Goal: Task Accomplishment & Management: Manage account settings

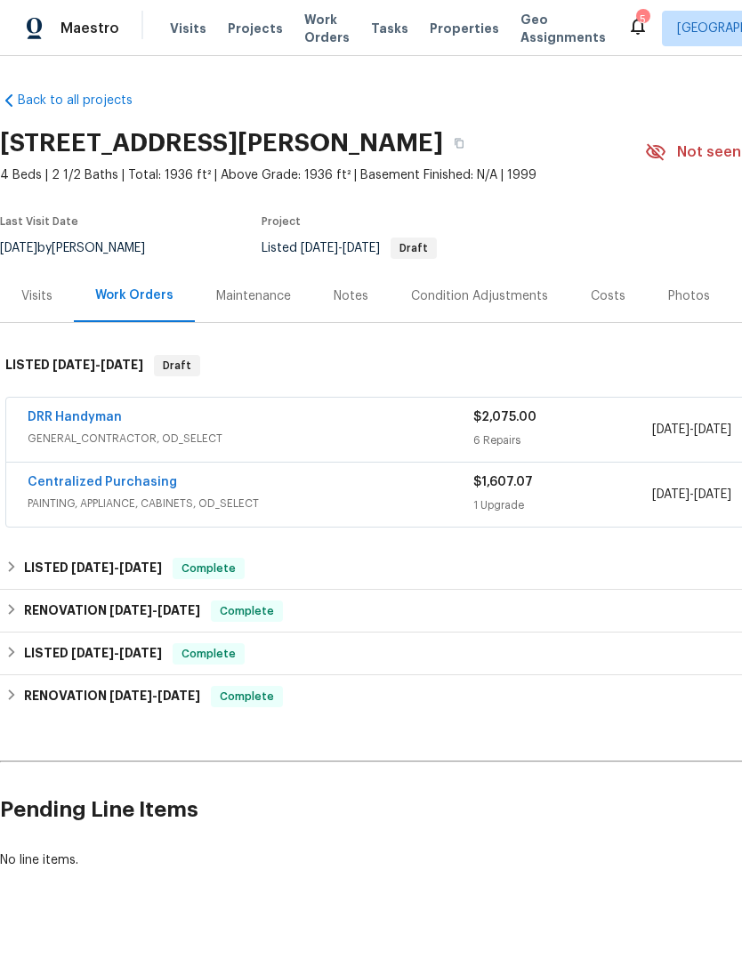
click at [53, 421] on link "DRR Handyman" at bounding box center [75, 417] width 94 height 12
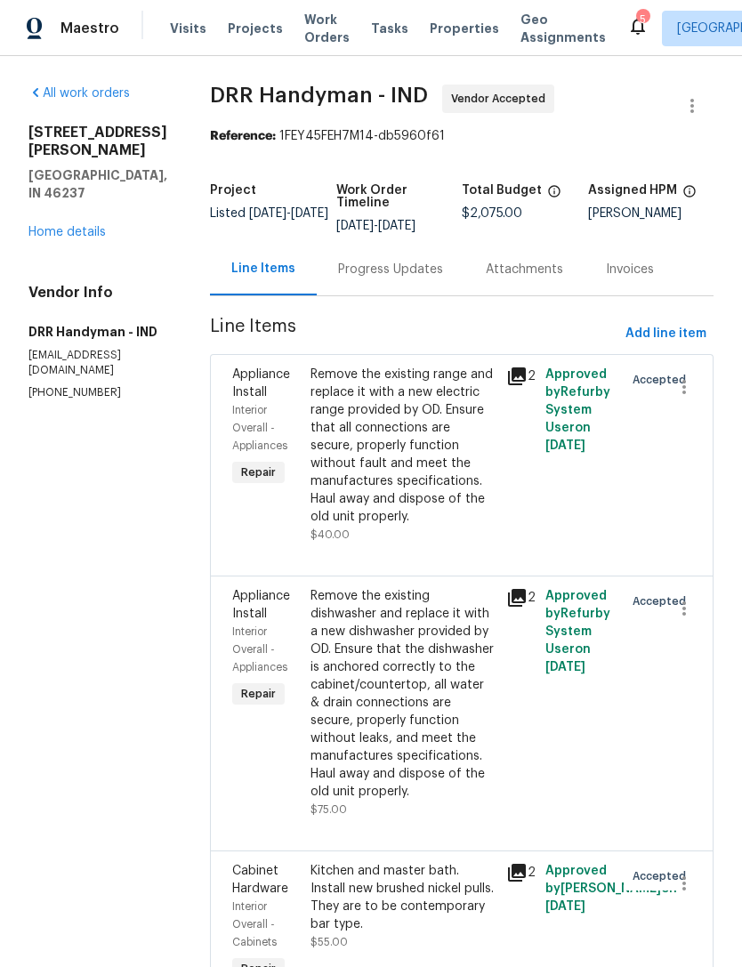
click at [69, 234] on link "Home details" at bounding box center [66, 232] width 77 height 12
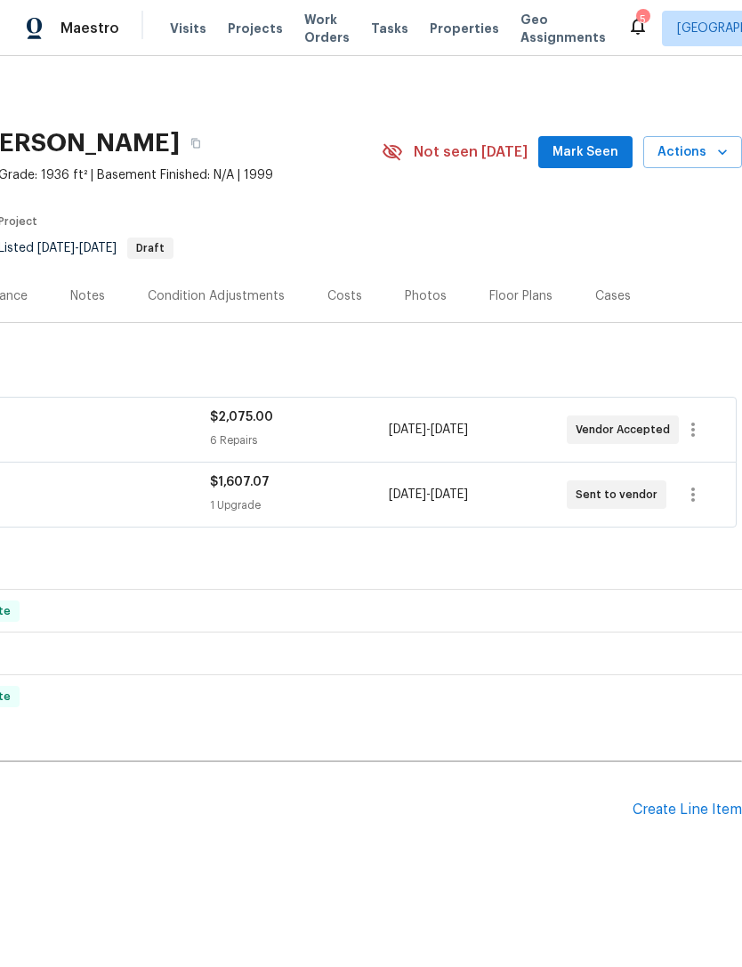
scroll to position [0, 263]
click at [697, 432] on icon "button" at bounding box center [692, 429] width 21 height 21
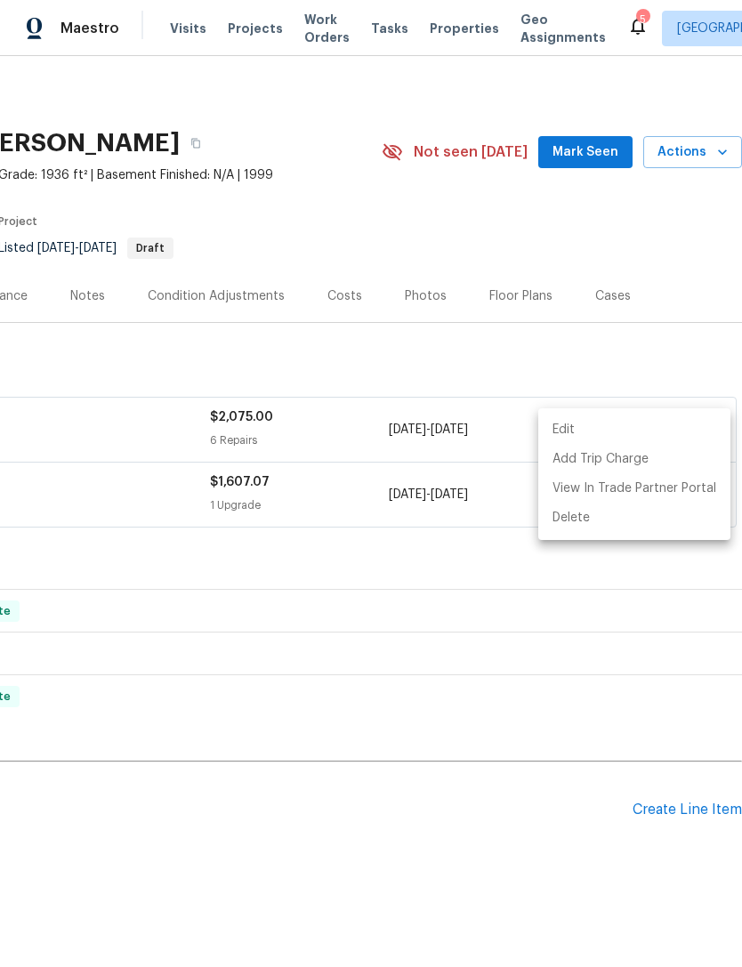
click at [610, 431] on li "Edit" at bounding box center [634, 429] width 192 height 29
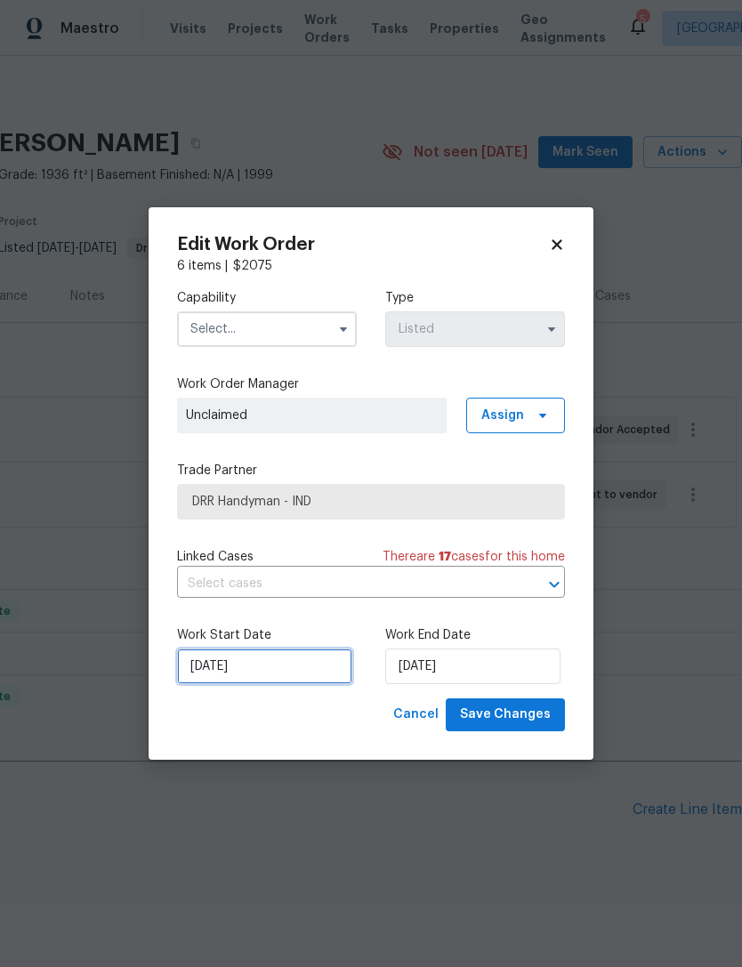
click at [195, 673] on input "[DATE]" at bounding box center [264, 667] width 175 height 36
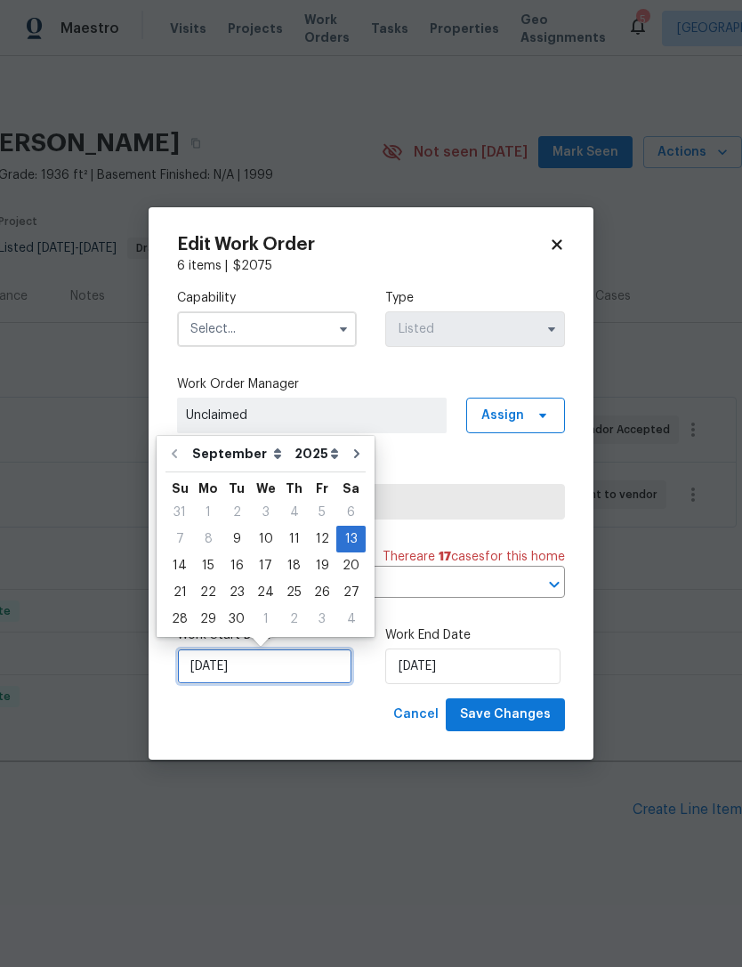
scroll to position [22, 0]
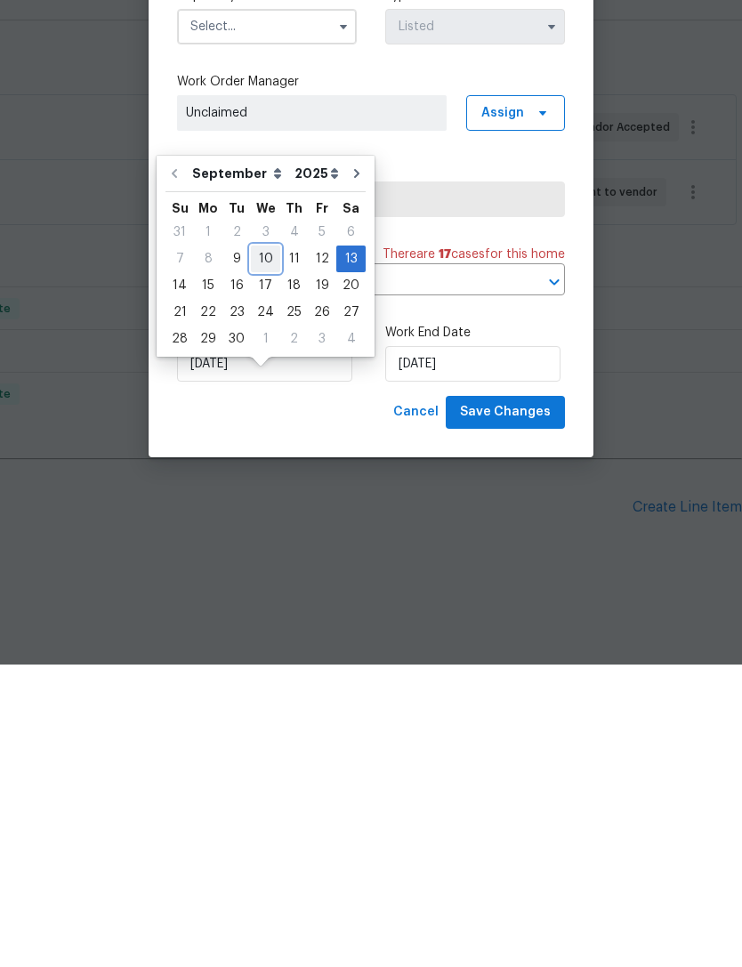
click at [265, 549] on div "10" at bounding box center [265, 561] width 29 height 25
type input "[DATE]"
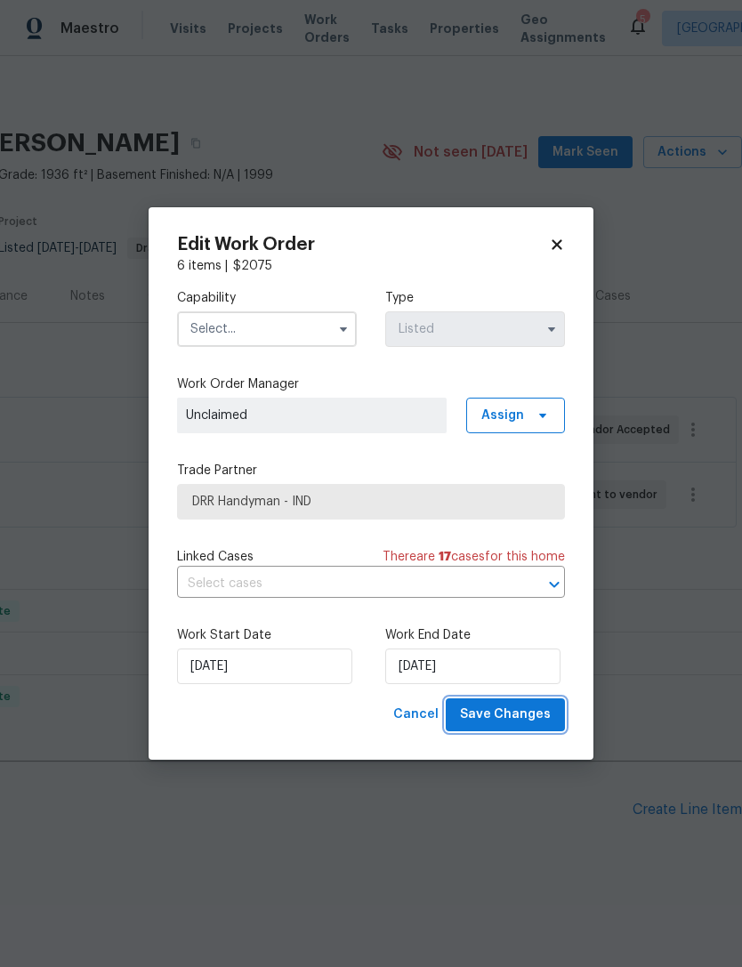
click at [542, 714] on span "Save Changes" at bounding box center [505, 715] width 91 height 22
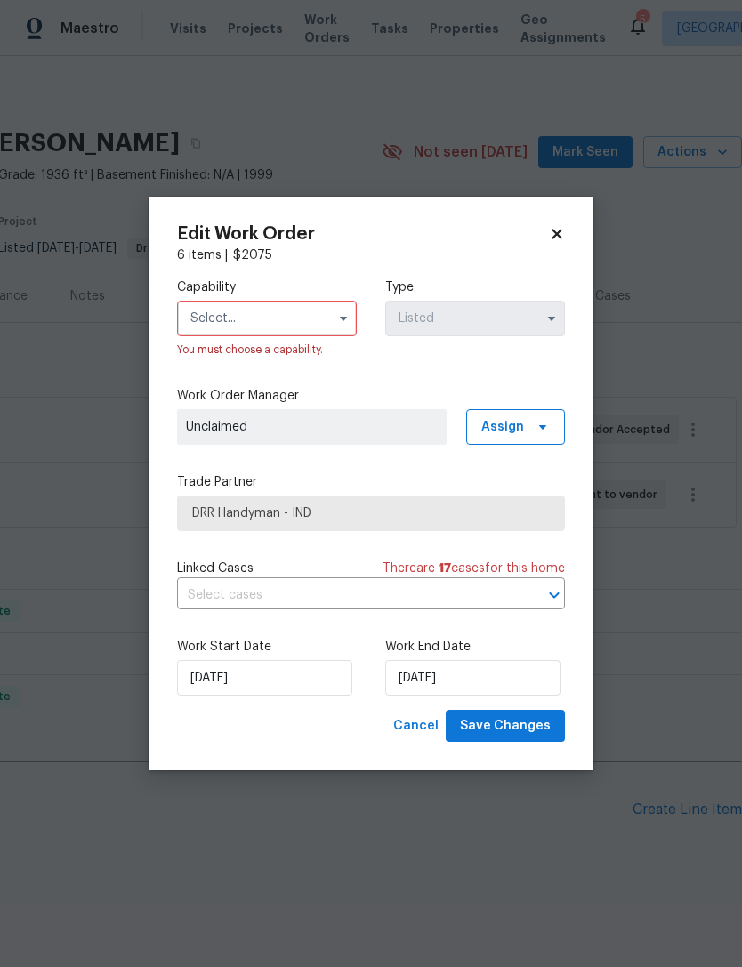
click at [196, 325] on input "text" at bounding box center [267, 319] width 180 height 36
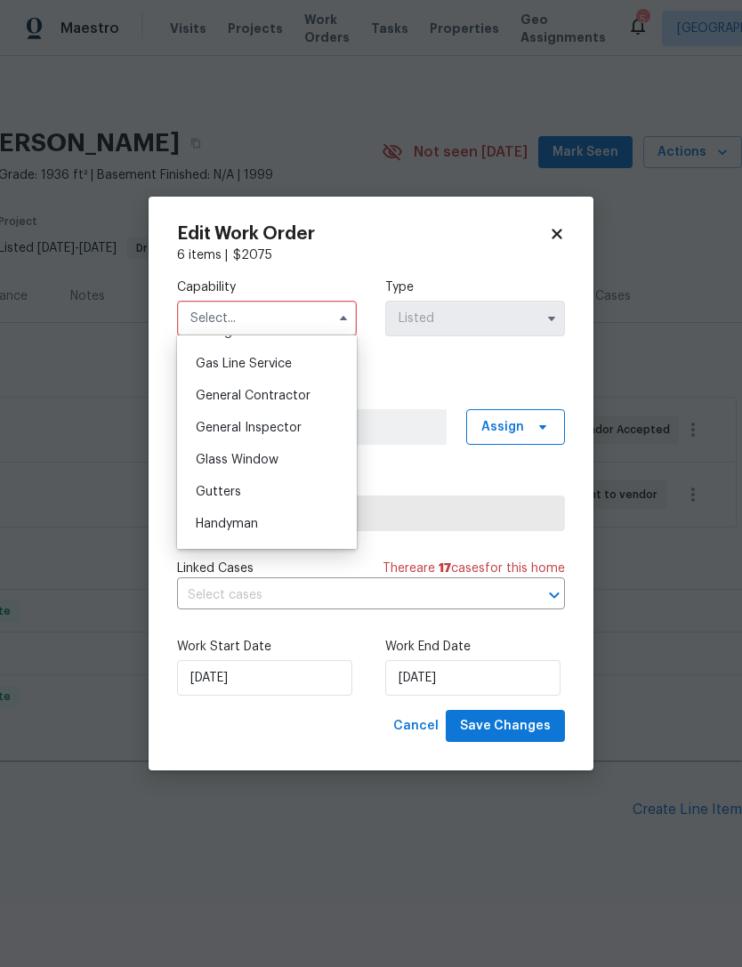
scroll to position [819, 0]
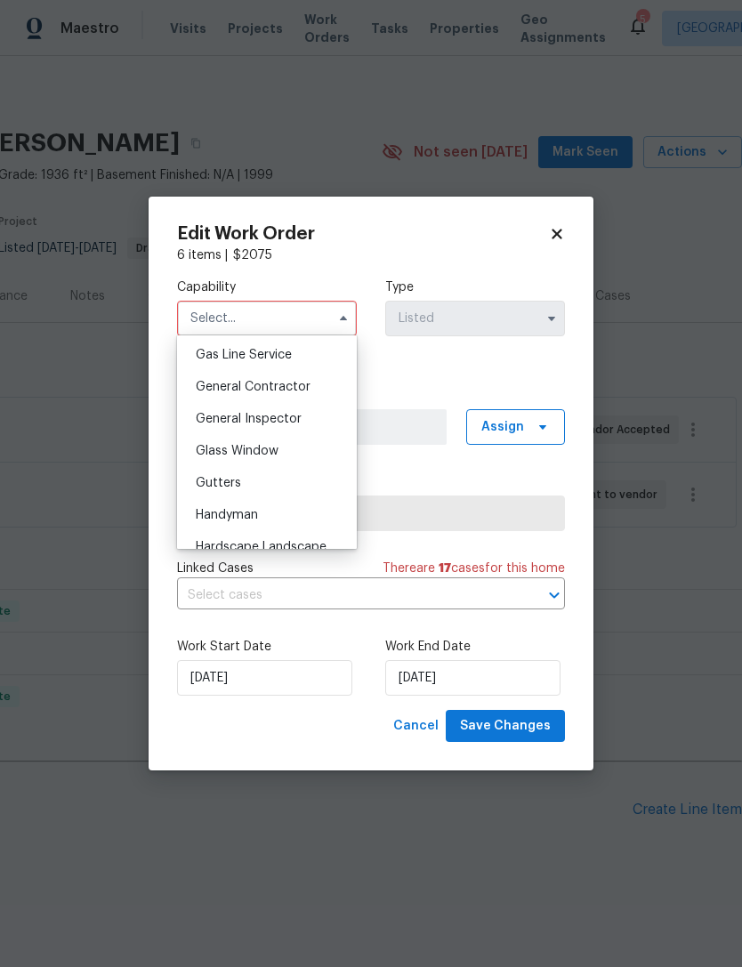
click at [205, 386] on span "General Contractor" at bounding box center [253, 387] width 115 height 12
type input "General Contractor"
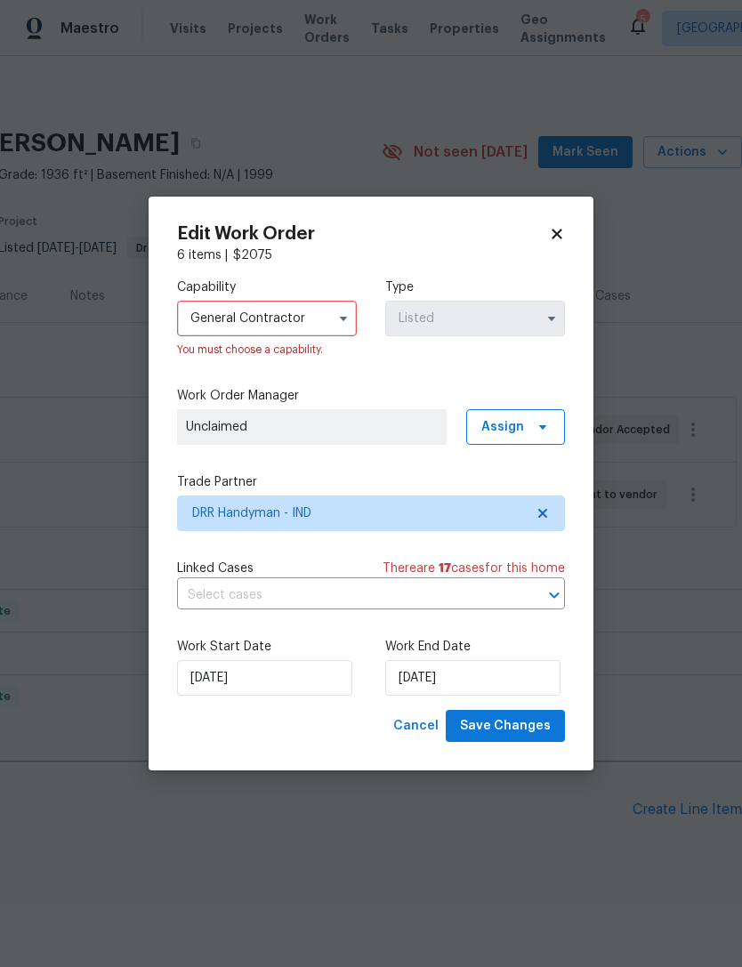
click at [542, 321] on button "button" at bounding box center [551, 318] width 21 height 21
click at [536, 423] on icon at bounding box center [543, 427] width 14 height 14
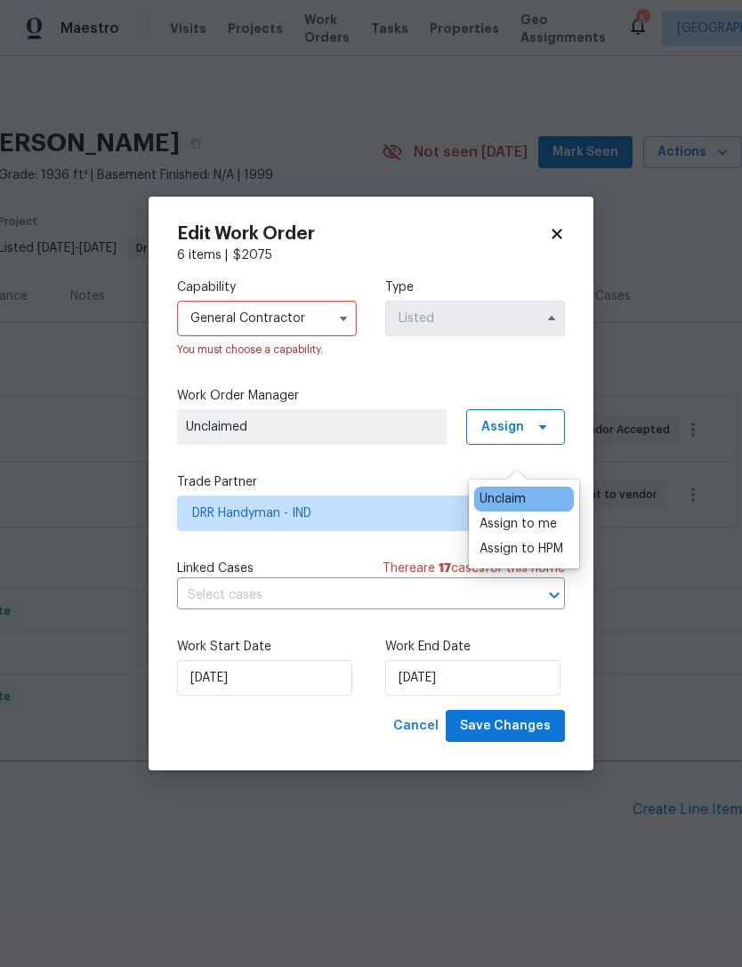
click at [566, 512] on div "Assign to me" at bounding box center [524, 524] width 100 height 25
click at [567, 512] on div "Assign to me" at bounding box center [524, 524] width 100 height 25
click at [536, 722] on span "Save Changes" at bounding box center [505, 726] width 91 height 22
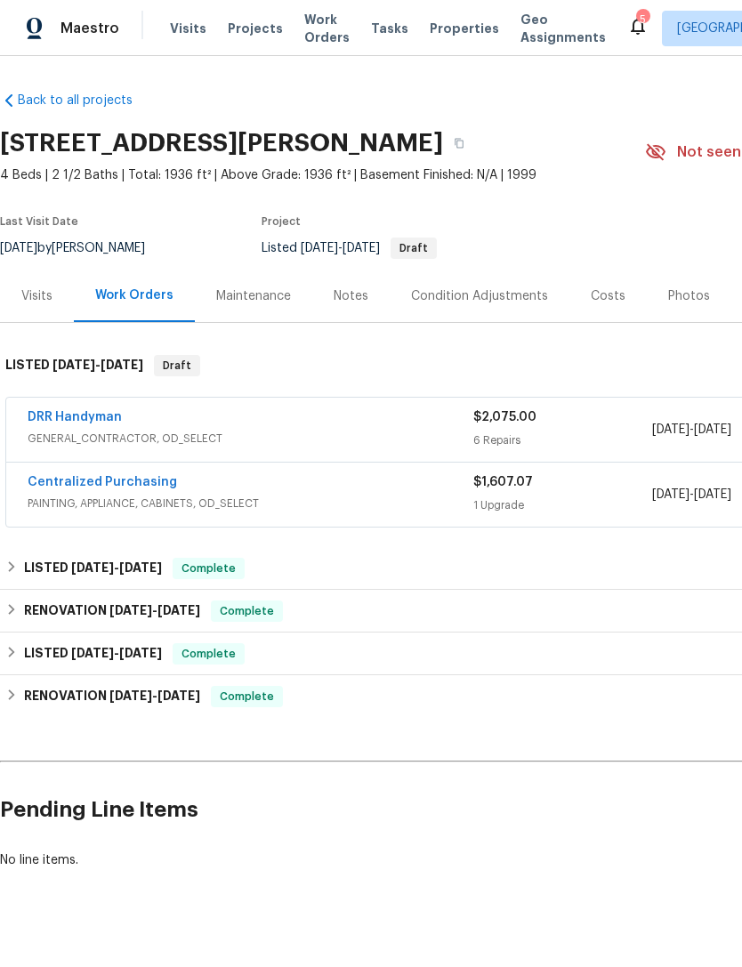
click at [636, 21] on div "5" at bounding box center [642, 20] width 12 height 18
click at [627, 23] on icon at bounding box center [637, 25] width 21 height 21
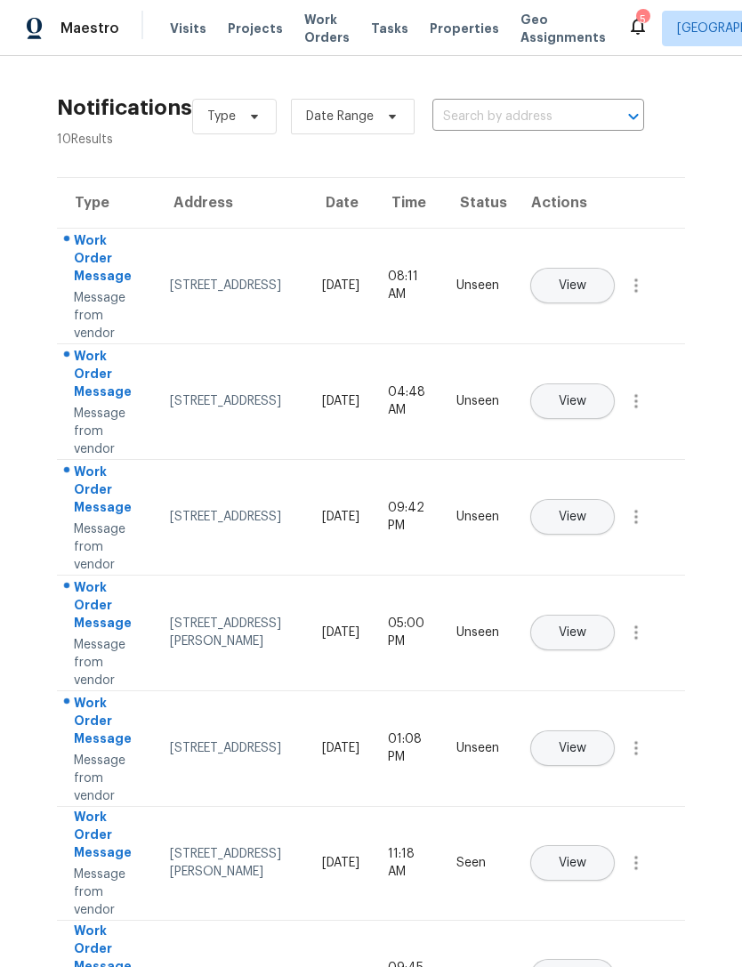
click at [615, 272] on button "View" at bounding box center [572, 286] width 85 height 36
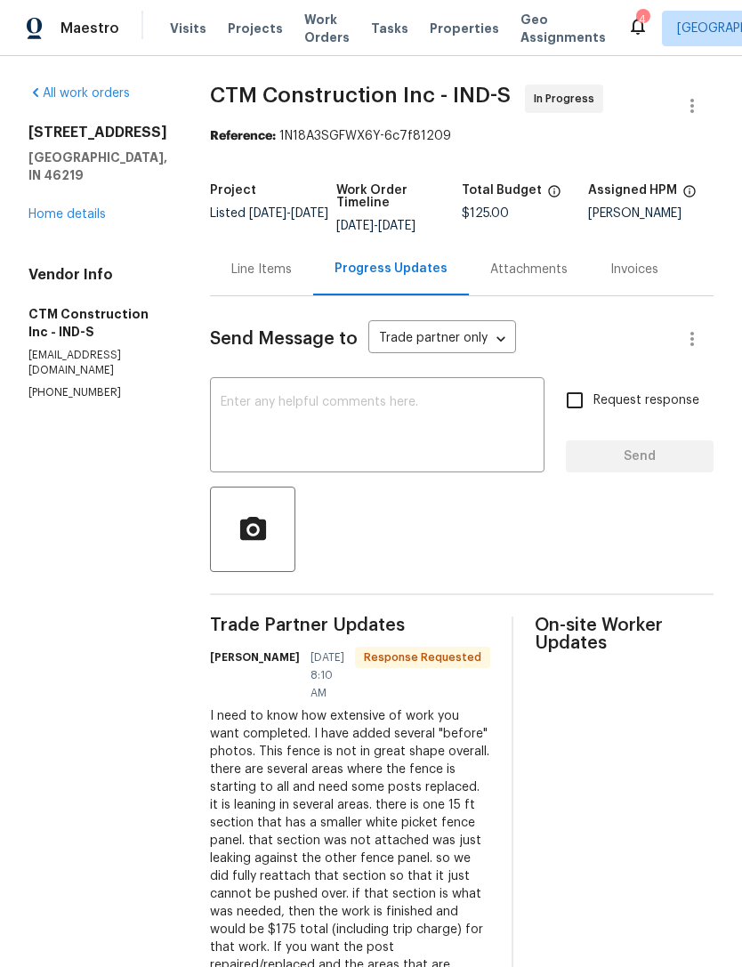
click at [631, 34] on icon at bounding box center [638, 27] width 14 height 18
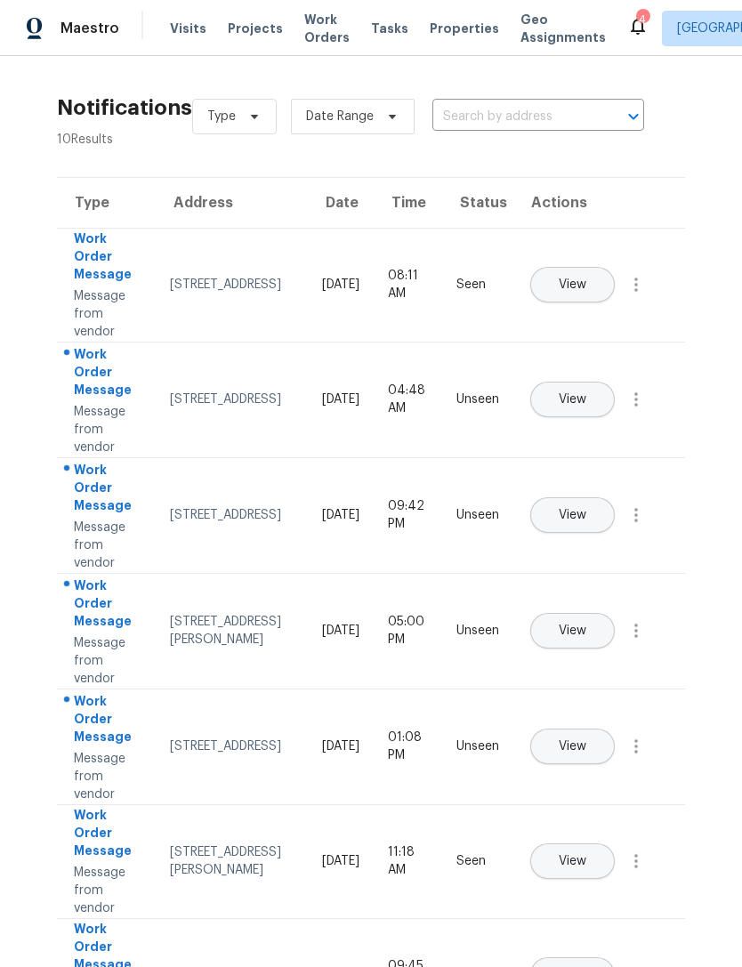
click at [615, 386] on button "View" at bounding box center [572, 400] width 85 height 36
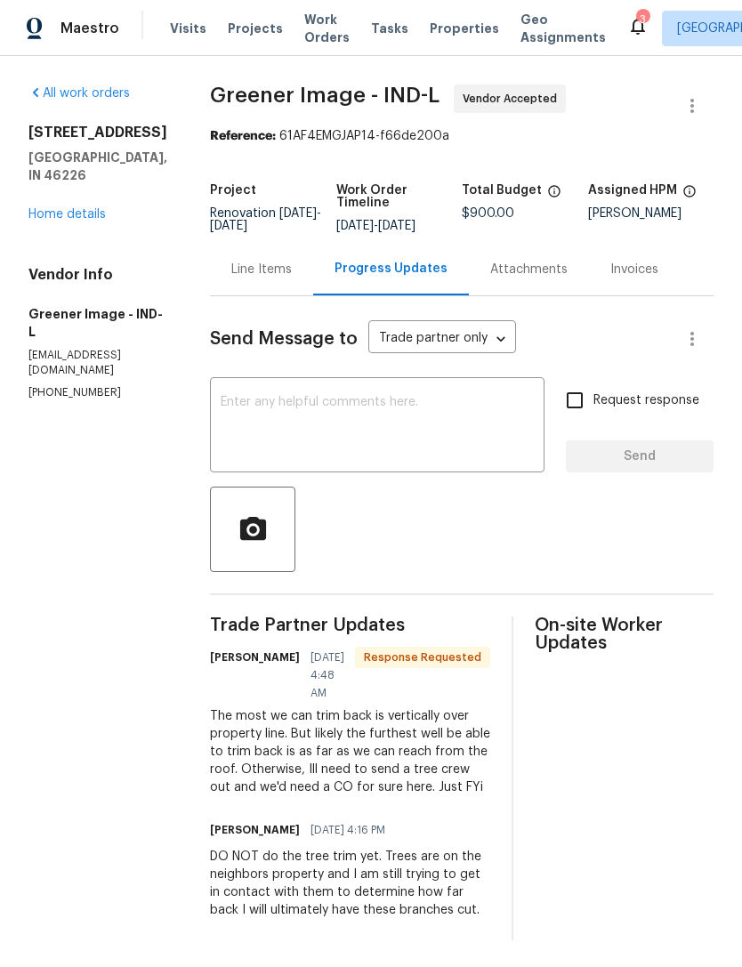
click at [447, 387] on div "x ​" at bounding box center [377, 427] width 335 height 91
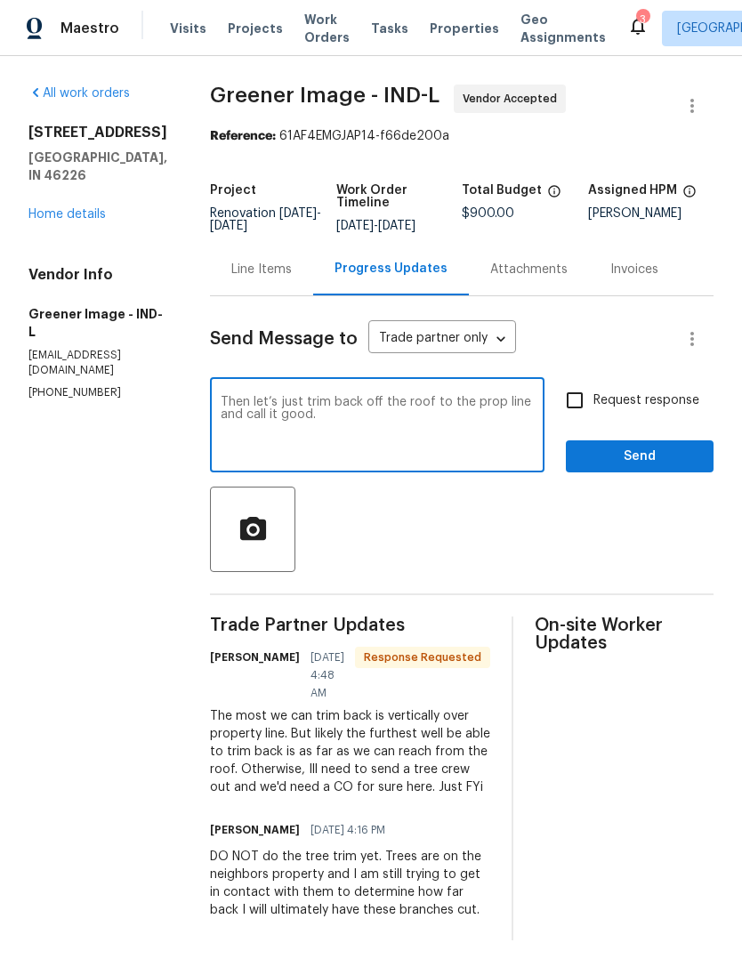
type textarea "Then let’s just trim back off the roof to the prop line and call it good."
click at [633, 456] on span "Send" at bounding box center [639, 457] width 119 height 22
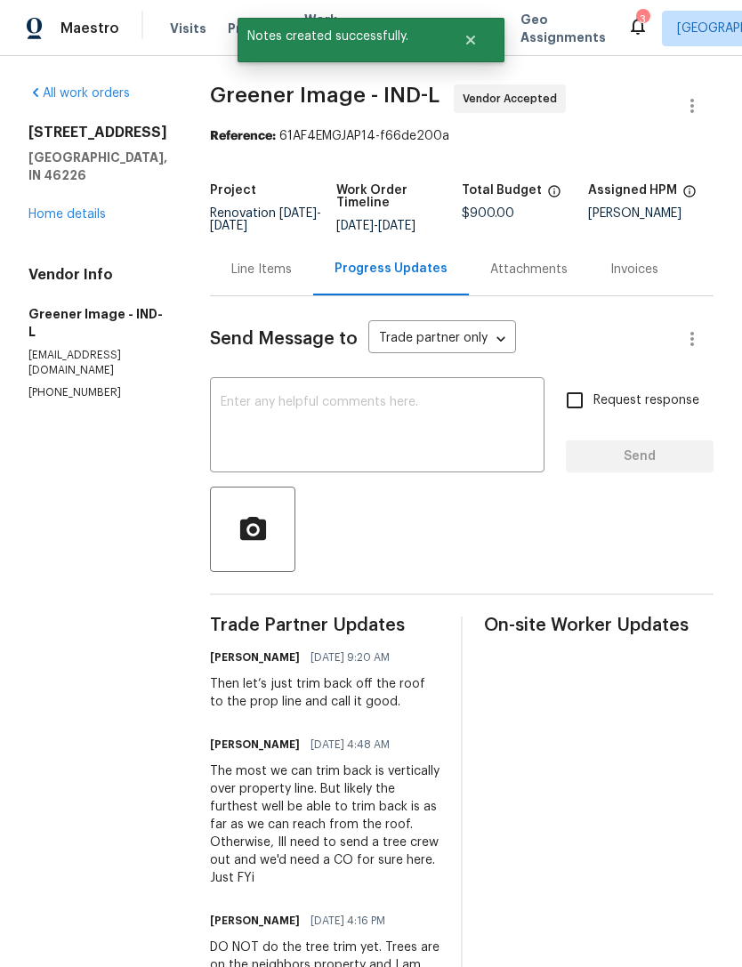
click at [631, 33] on icon at bounding box center [638, 27] width 14 height 18
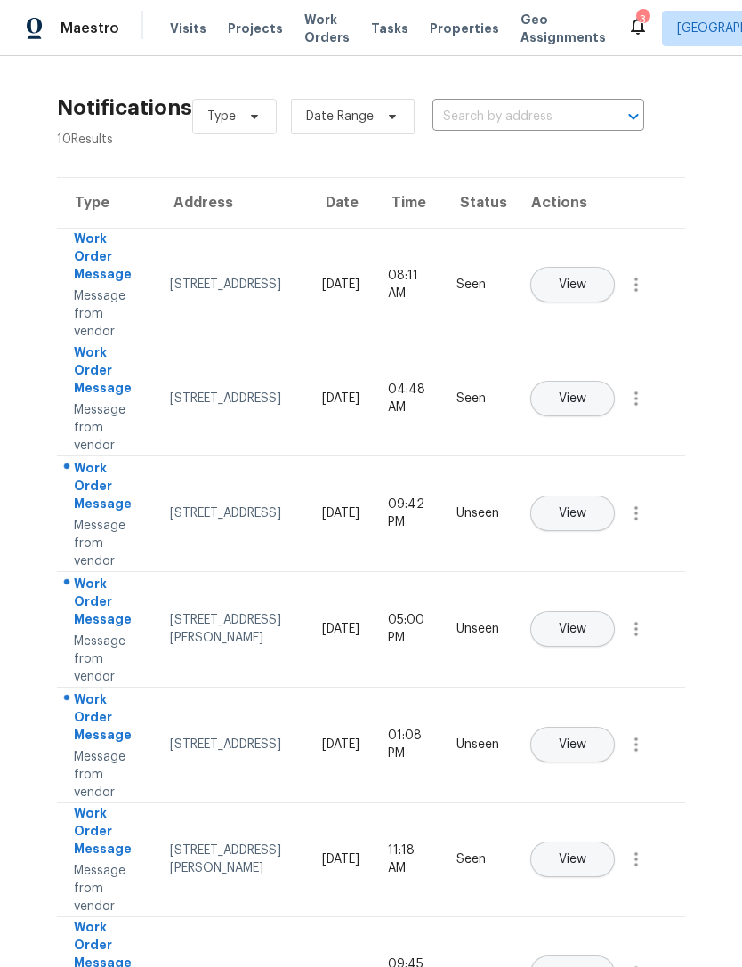
click at [586, 738] on span "View" at bounding box center [573, 744] width 28 height 13
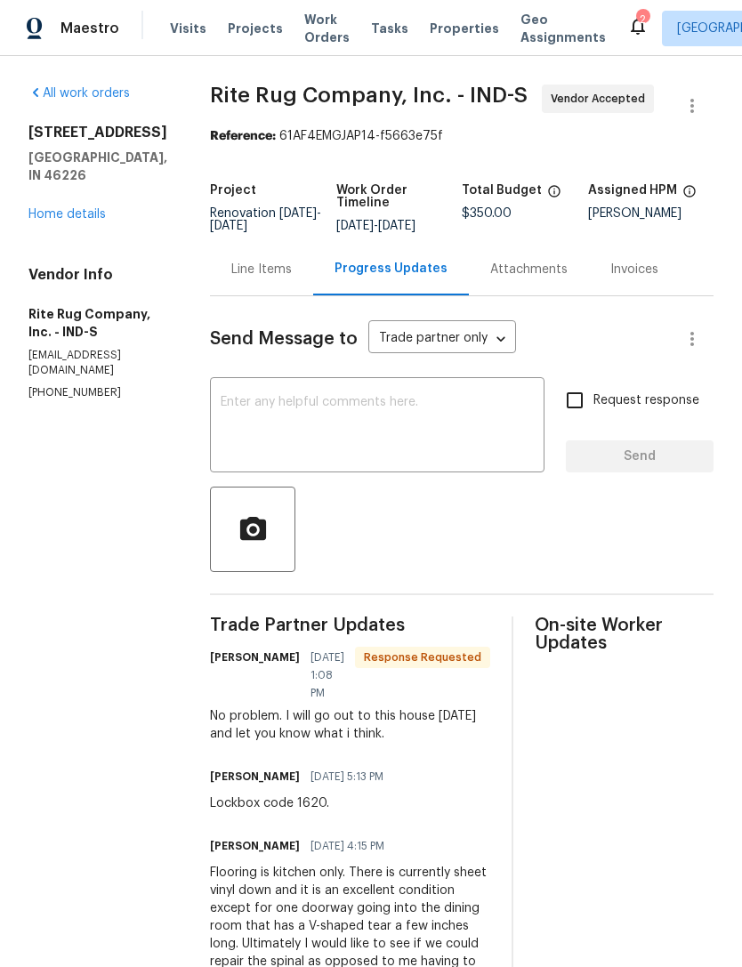
click at [464, 416] on textarea at bounding box center [377, 427] width 313 height 62
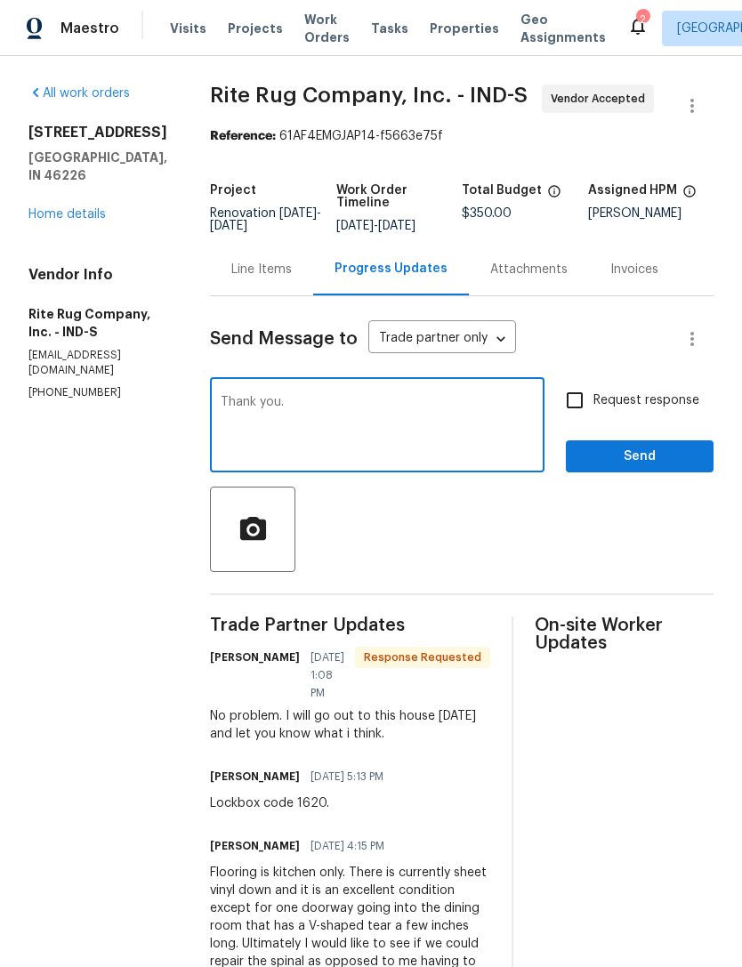
type textarea "Thank you."
click at [621, 468] on span "Send" at bounding box center [639, 457] width 119 height 22
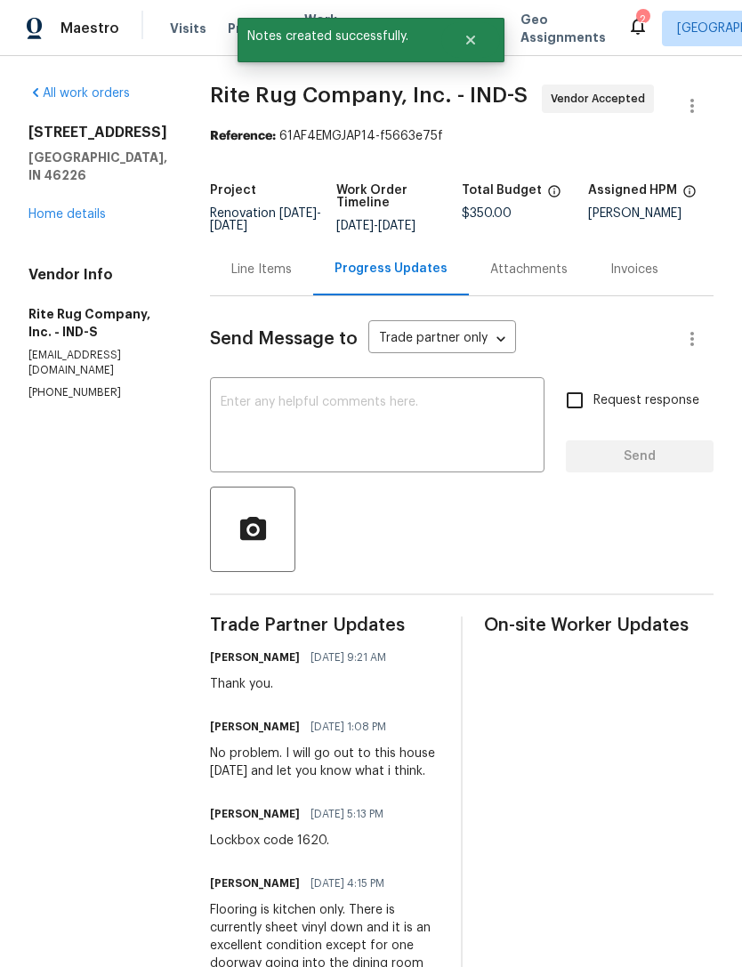
click at [631, 20] on icon at bounding box center [638, 27] width 14 height 18
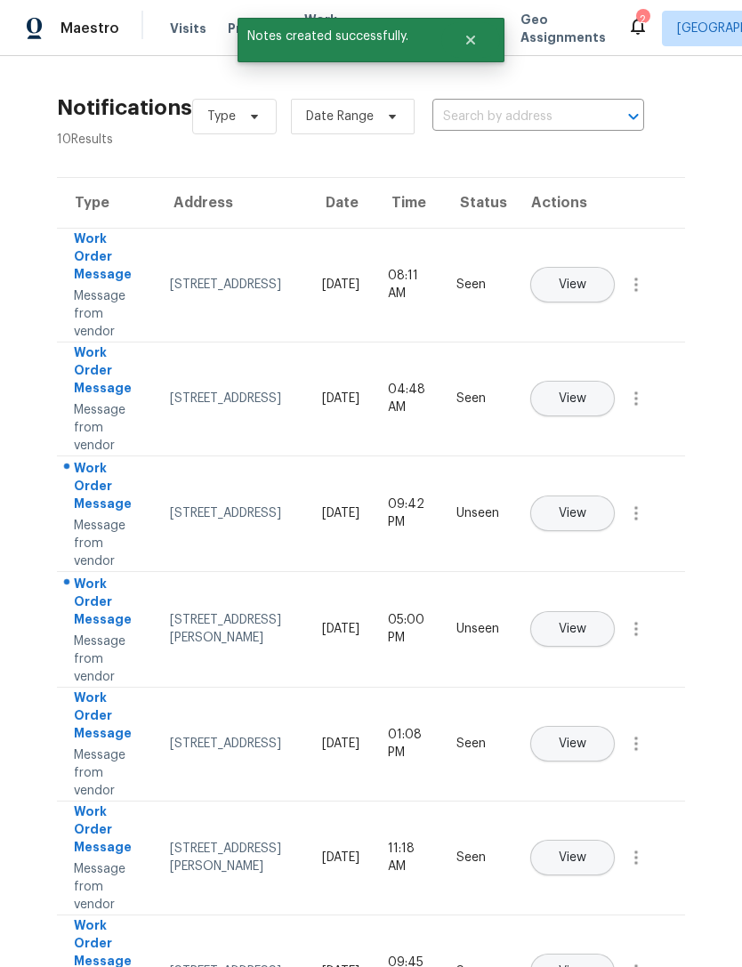
click at [104, 510] on div "Work Order Message" at bounding box center [108, 488] width 68 height 58
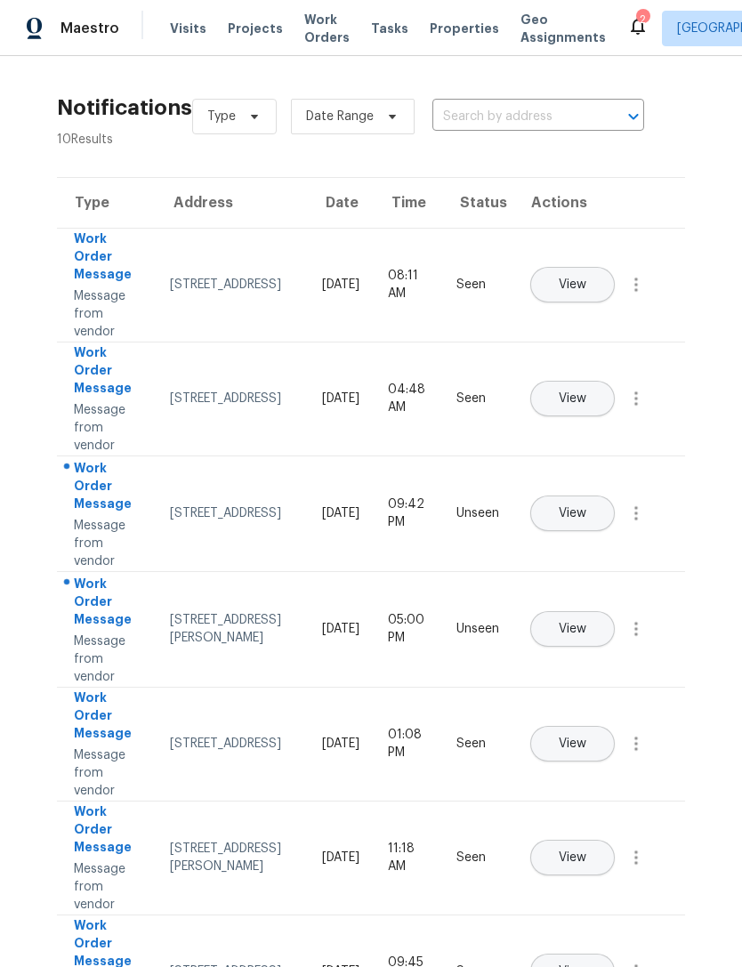
click at [615, 496] on button "View" at bounding box center [572, 514] width 85 height 36
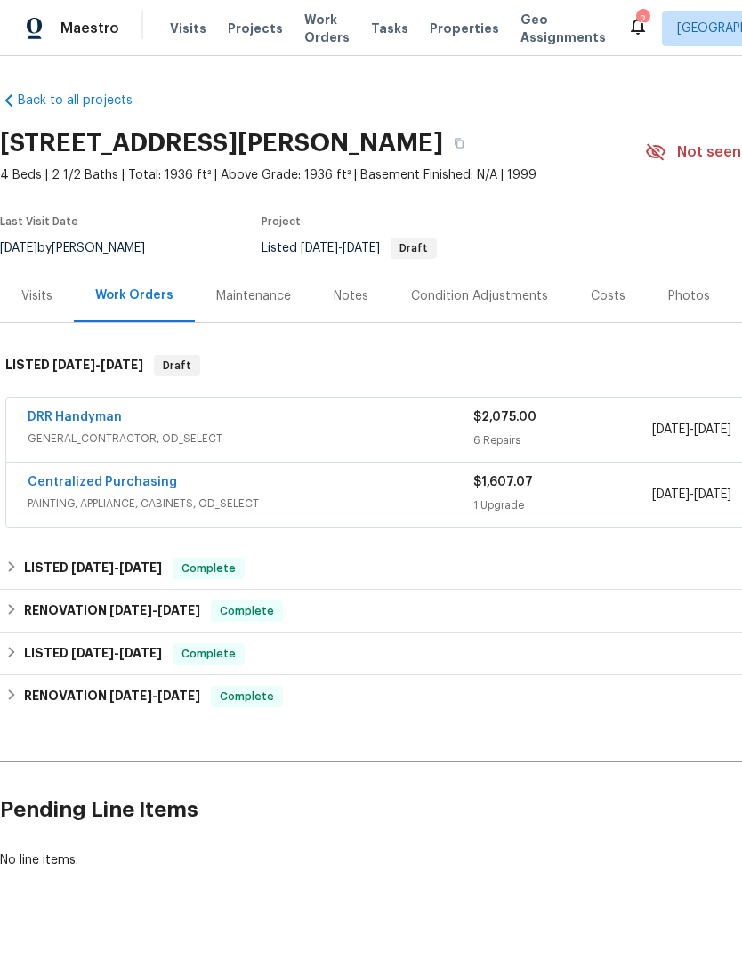
click at [74, 420] on link "DRR Handyman" at bounding box center [75, 417] width 94 height 12
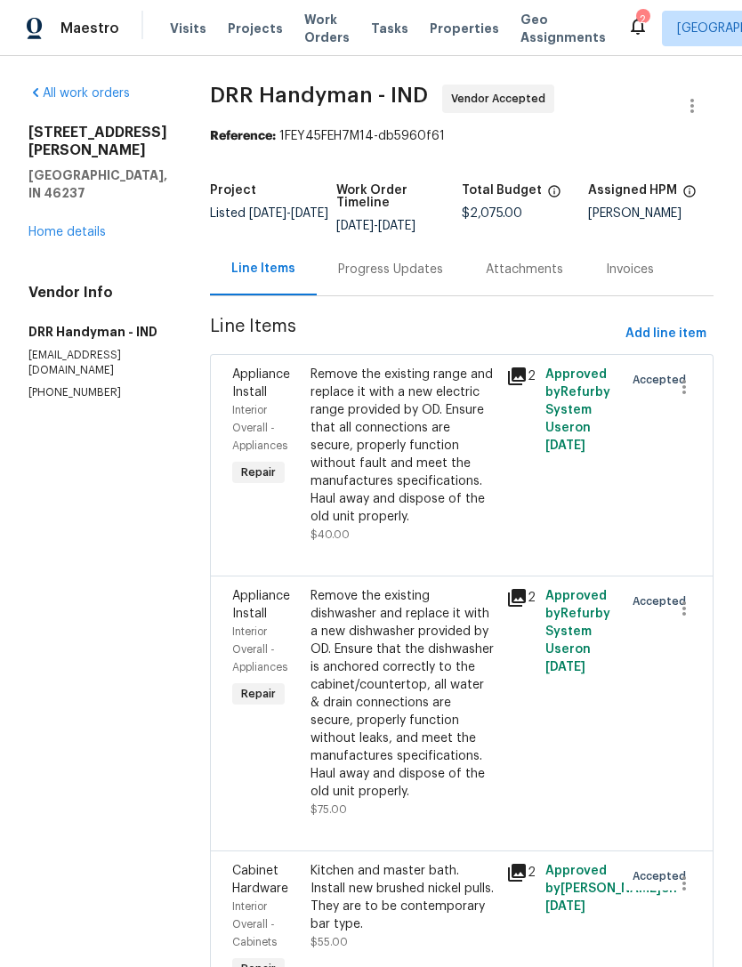
click at [62, 234] on link "Home details" at bounding box center [66, 232] width 77 height 12
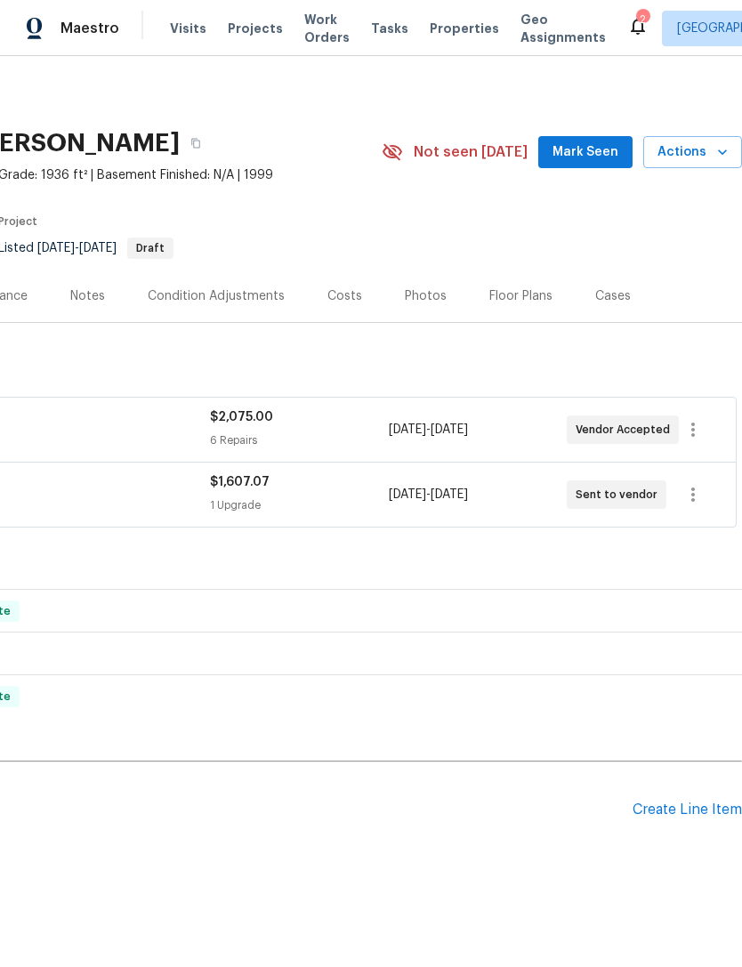
scroll to position [0, 263]
click at [695, 431] on icon "button" at bounding box center [692, 429] width 21 height 21
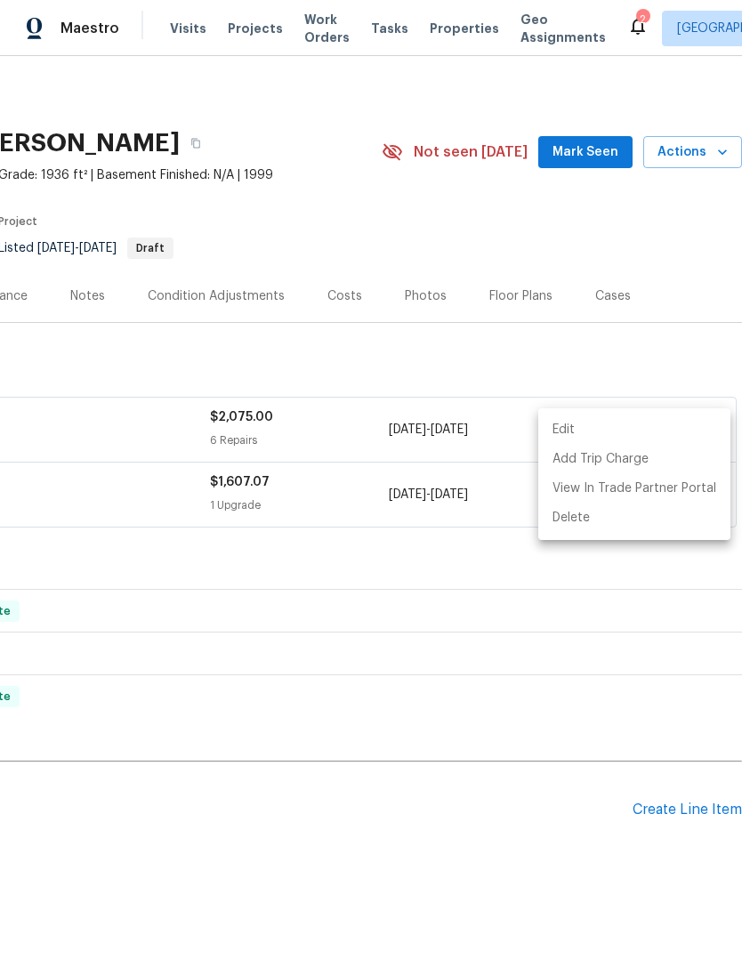
click at [609, 429] on li "Edit" at bounding box center [634, 429] width 192 height 29
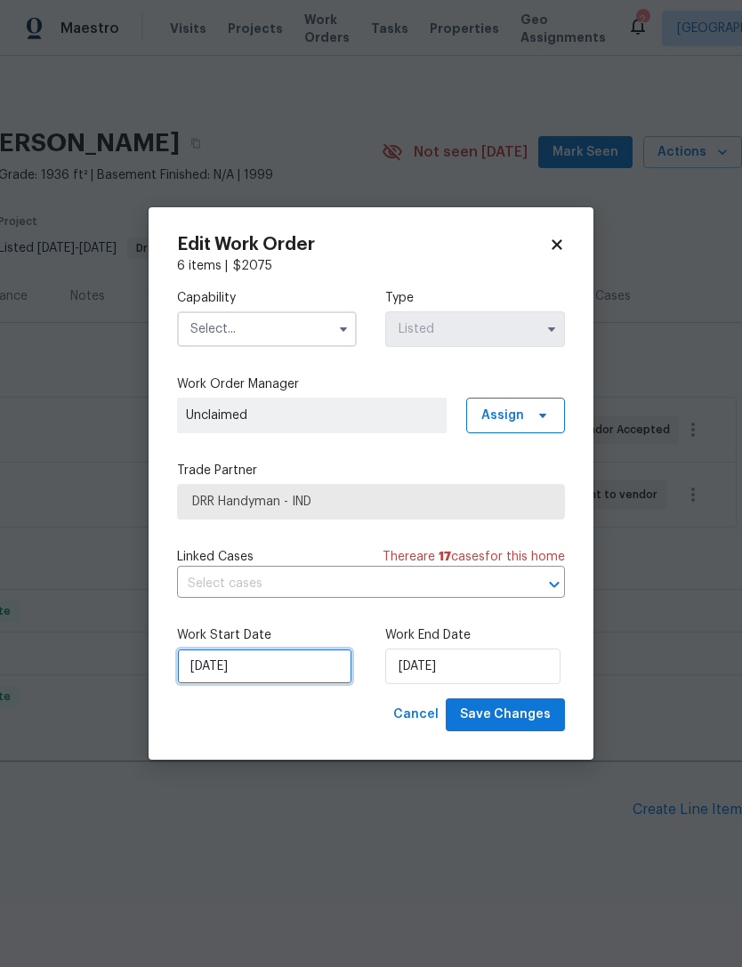
click at [193, 668] on input "[DATE]" at bounding box center [264, 667] width 175 height 36
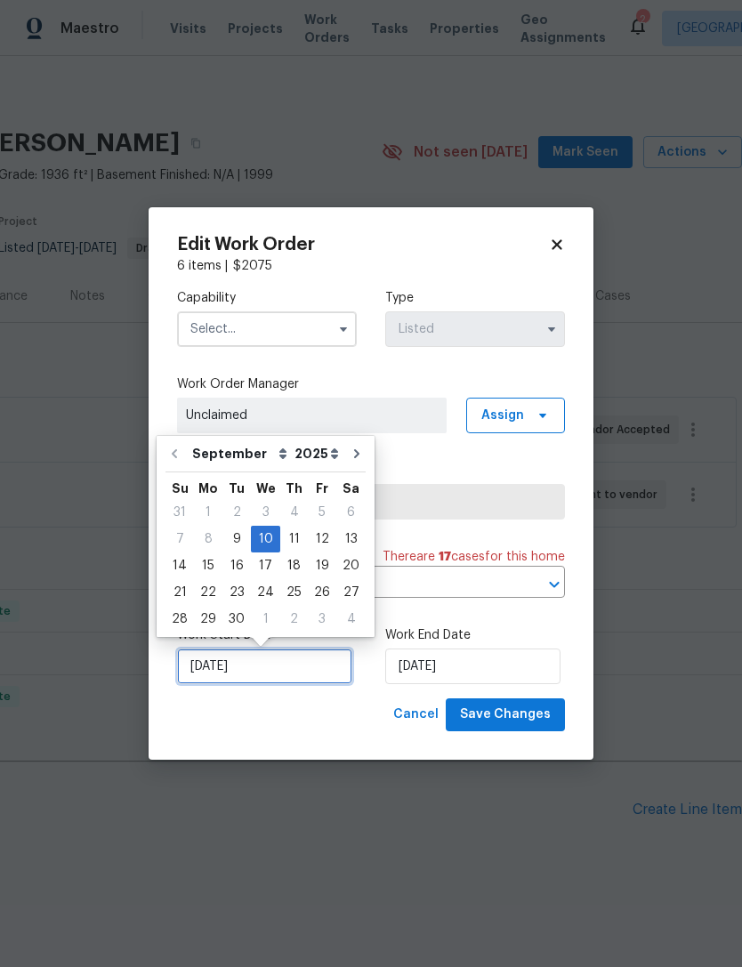
scroll to position [22, 0]
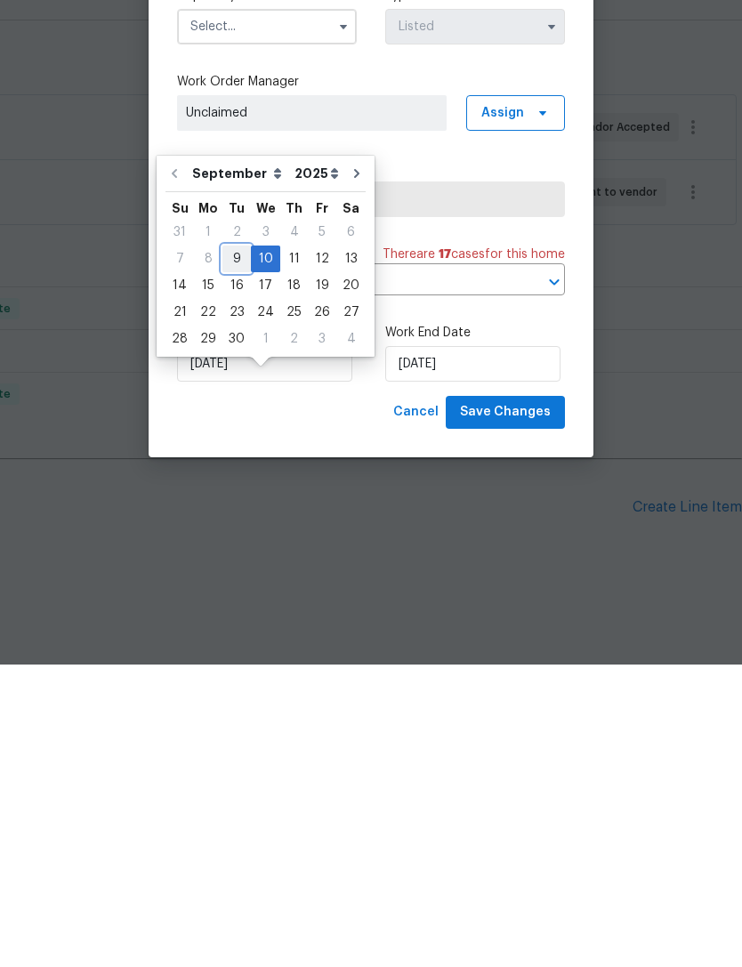
click at [233, 549] on div "9" at bounding box center [236, 561] width 28 height 25
type input "[DATE]"
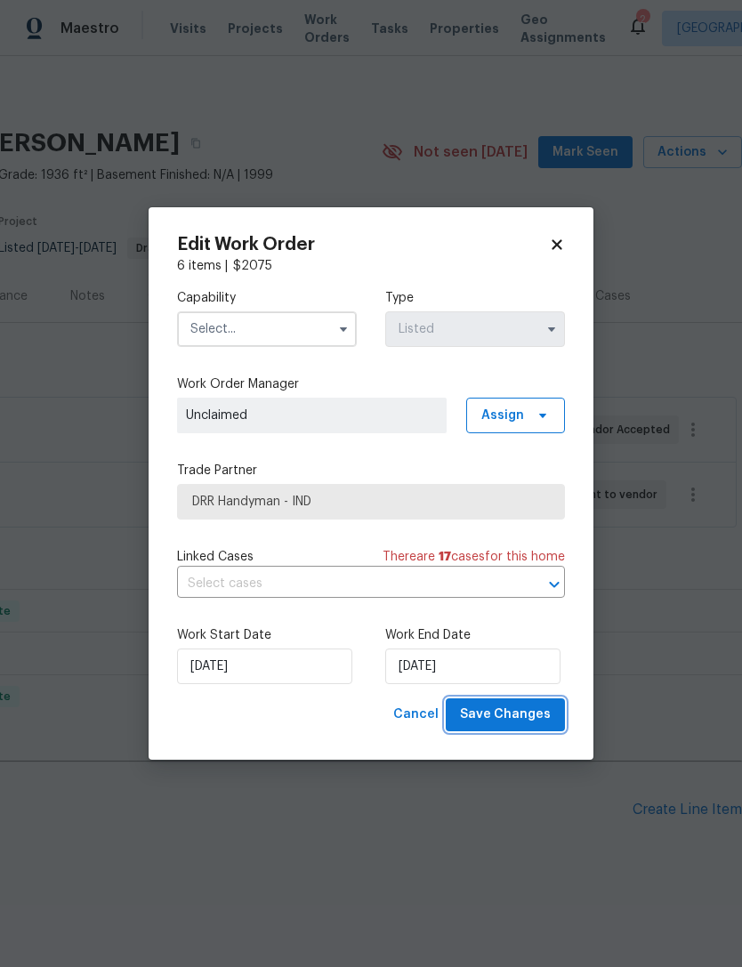
click at [525, 709] on span "Save Changes" at bounding box center [505, 715] width 91 height 22
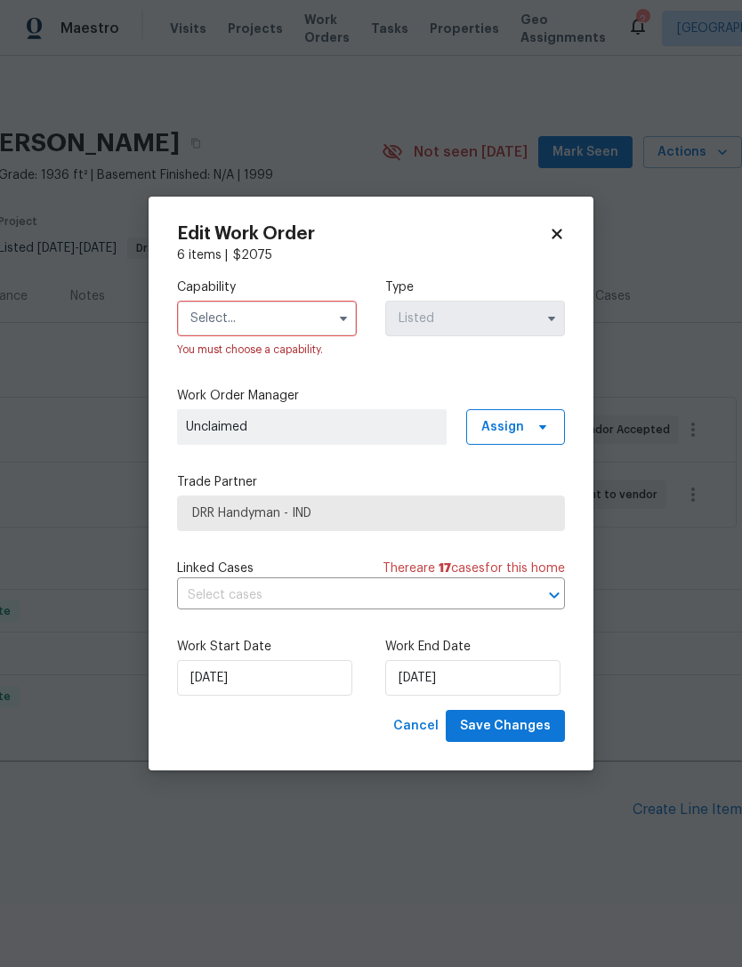
click at [198, 307] on input "text" at bounding box center [267, 319] width 180 height 36
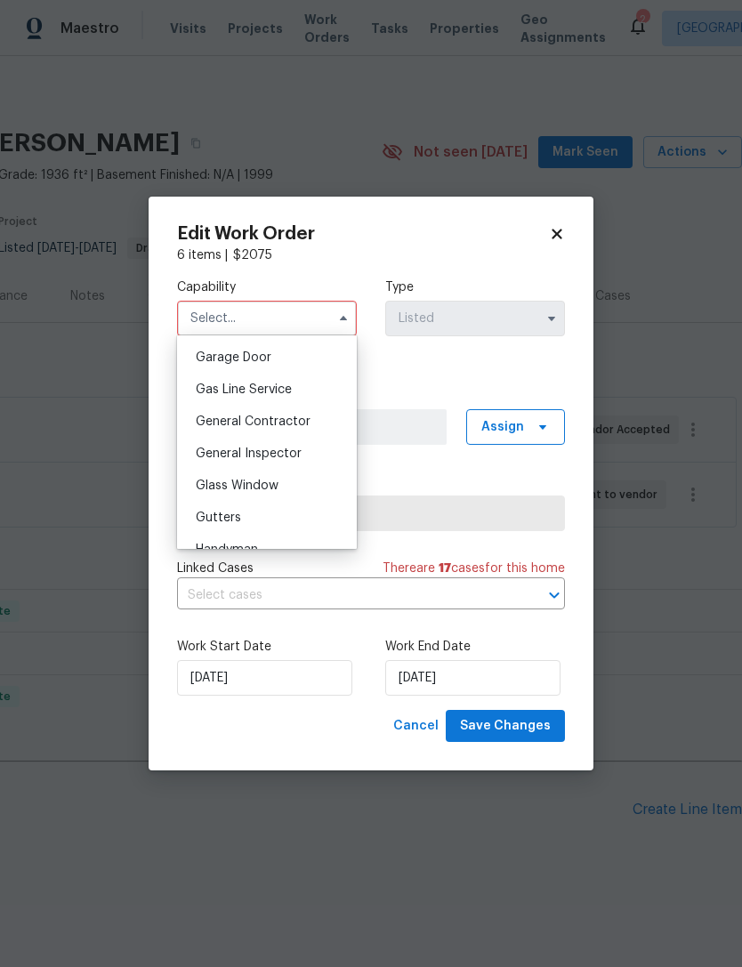
scroll to position [798, 0]
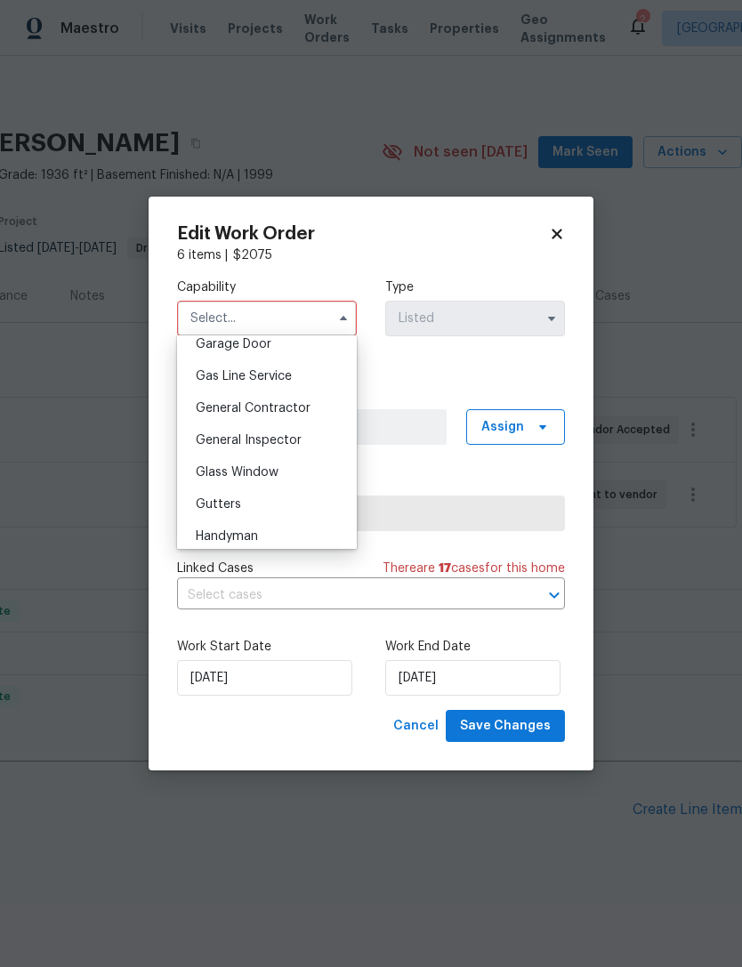
click at [197, 409] on span "General Contractor" at bounding box center [253, 408] width 115 height 12
type input "General Contractor"
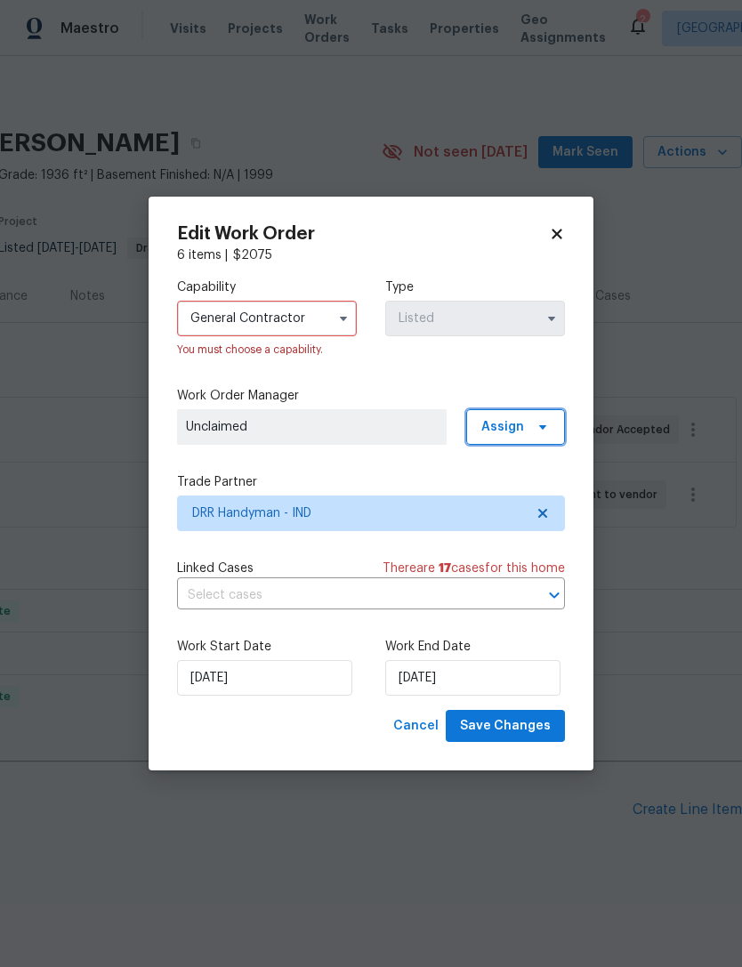
click at [552, 418] on span "Assign" at bounding box center [515, 427] width 99 height 36
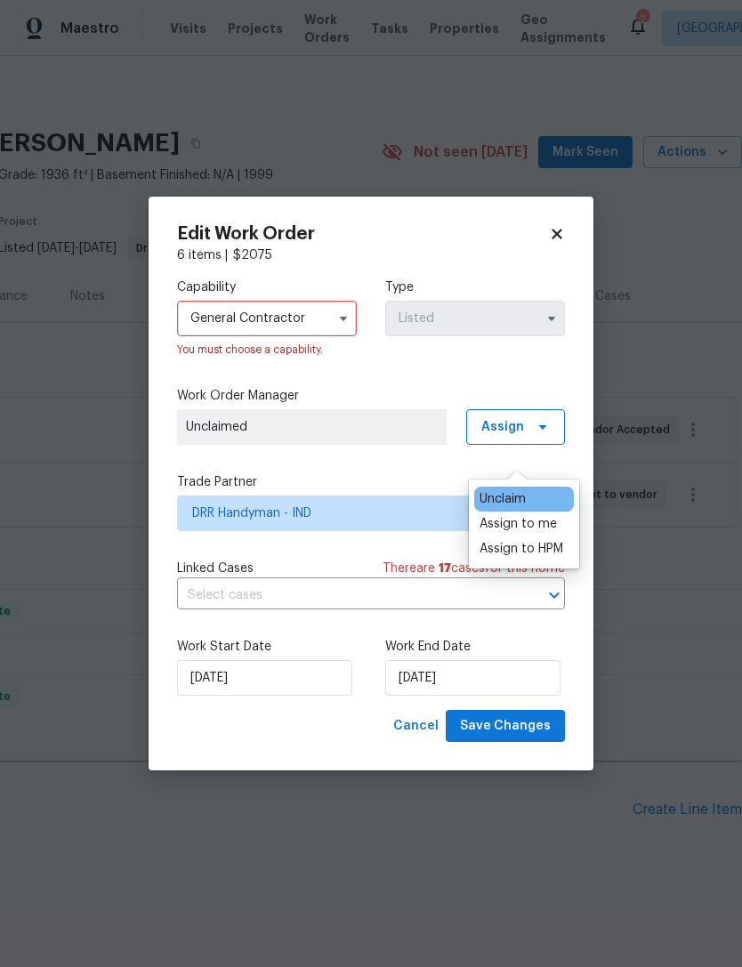
click at [553, 515] on div "Assign to me" at bounding box center [518, 524] width 77 height 18
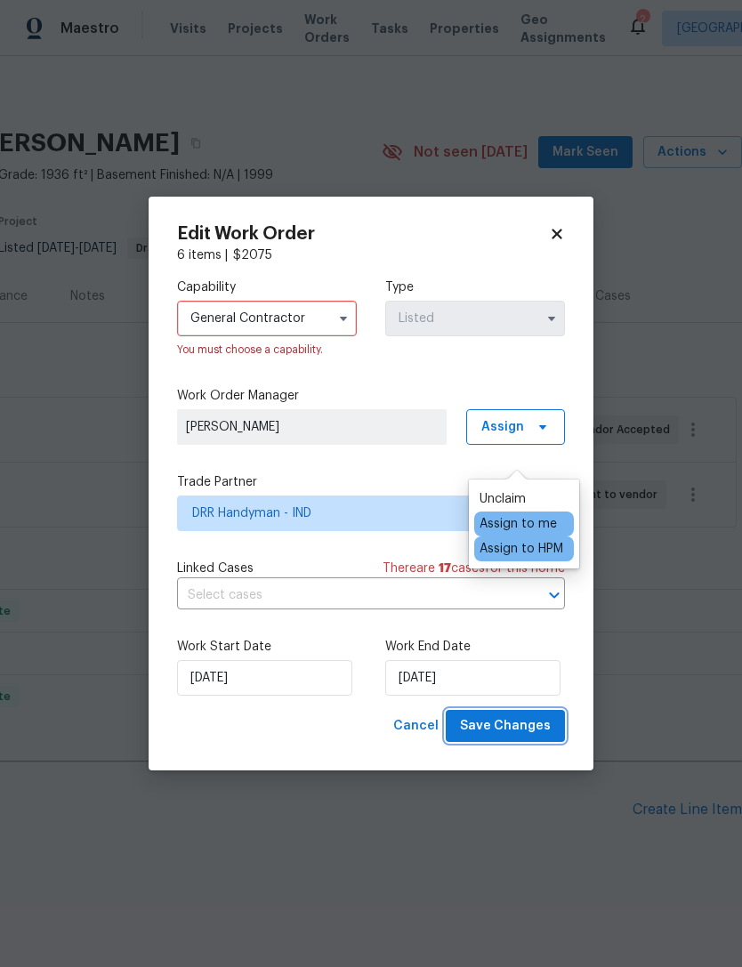
click at [527, 723] on span "Save Changes" at bounding box center [505, 726] width 91 height 22
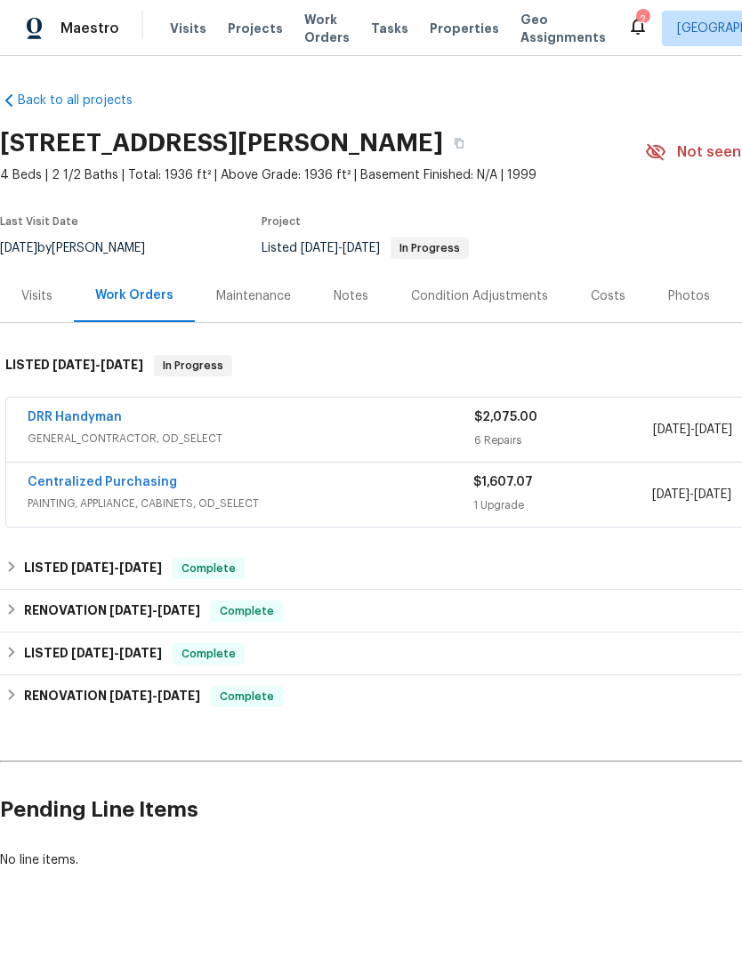
click at [59, 423] on link "DRR Handyman" at bounding box center [75, 417] width 94 height 12
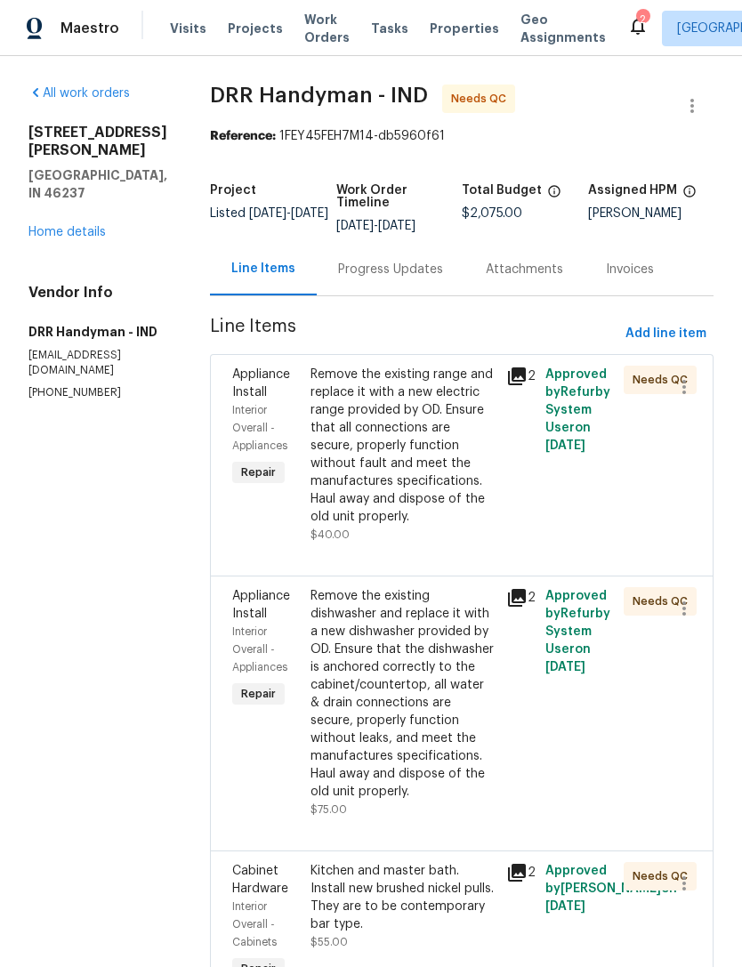
click at [343, 453] on div "Remove the existing range and replace it with a new electric range provided by …" at bounding box center [402, 446] width 185 height 160
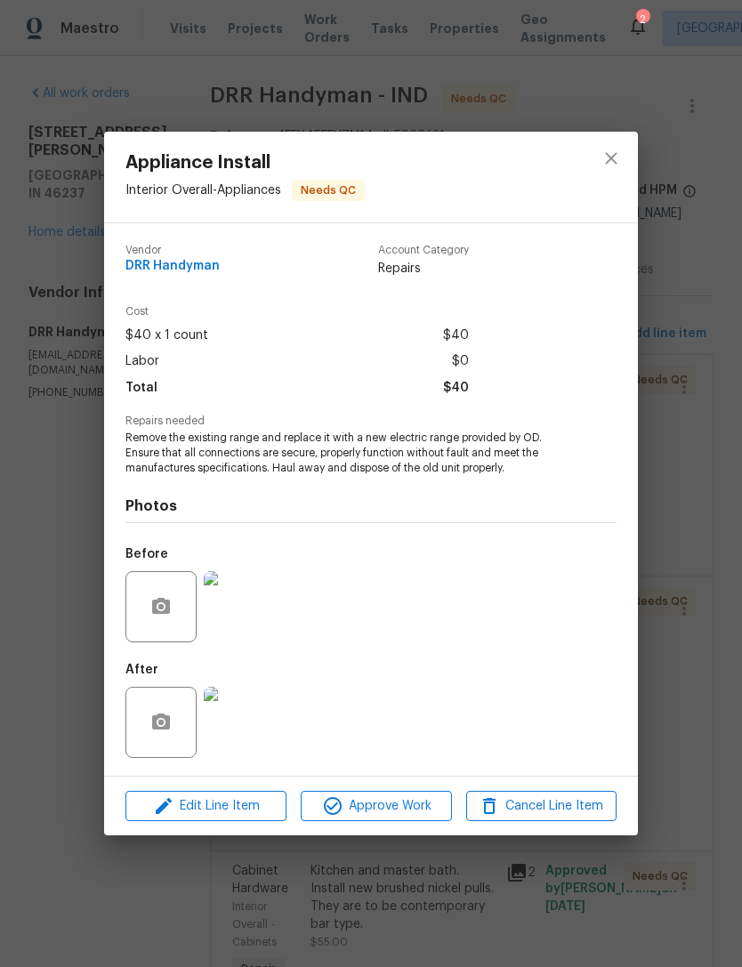
click at [234, 729] on img at bounding box center [239, 722] width 71 height 71
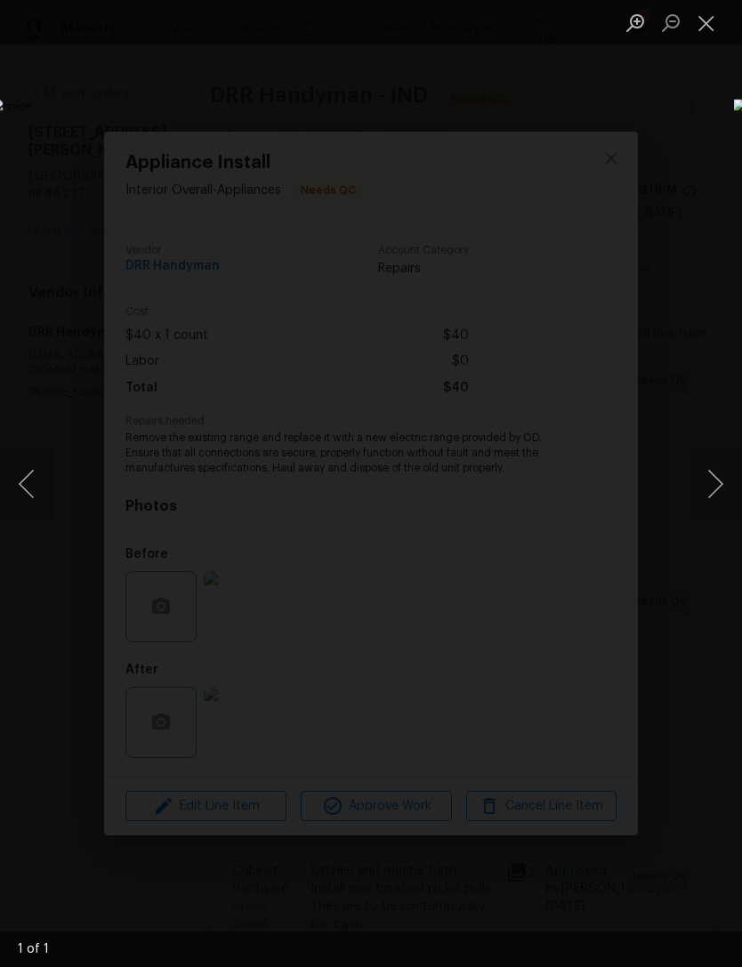
click at [693, 17] on button "Close lightbox" at bounding box center [707, 22] width 36 height 31
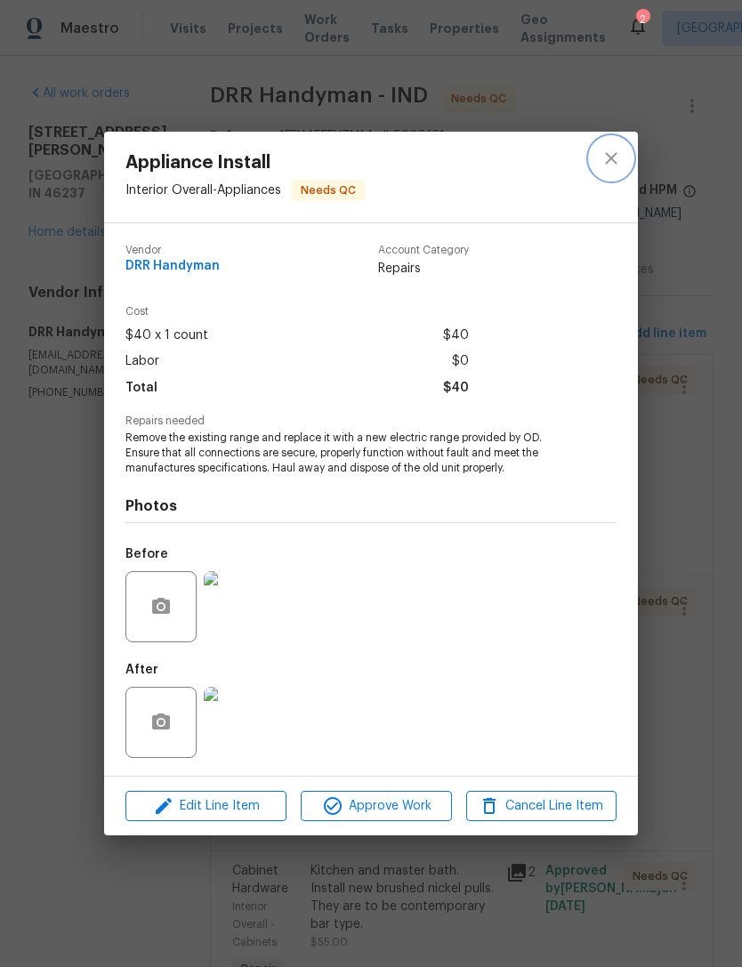
click at [608, 158] on icon "close" at bounding box center [611, 158] width 21 height 21
